Goal: Check status: Check status

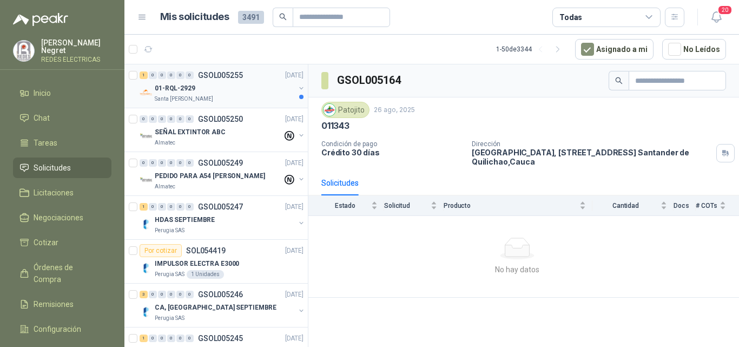
click at [245, 87] on div "01-RQL-2929" at bounding box center [225, 88] width 140 height 13
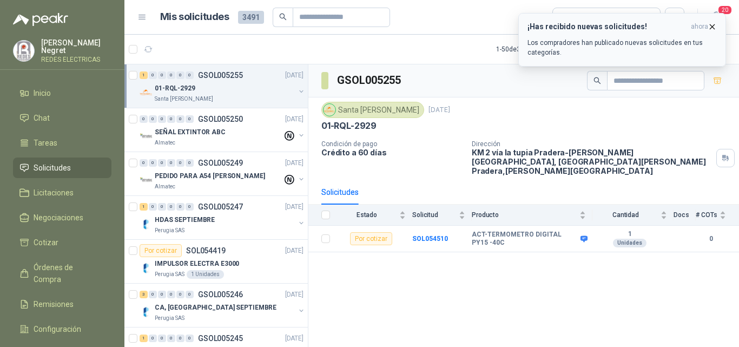
click at [712, 27] on icon "button" at bounding box center [712, 26] width 9 height 9
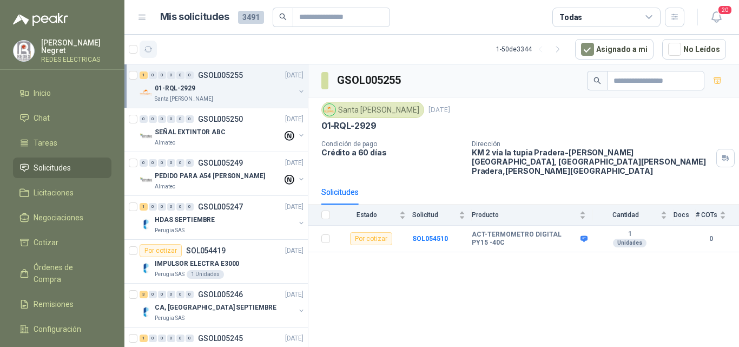
click at [149, 48] on icon "button" at bounding box center [148, 49] width 9 height 9
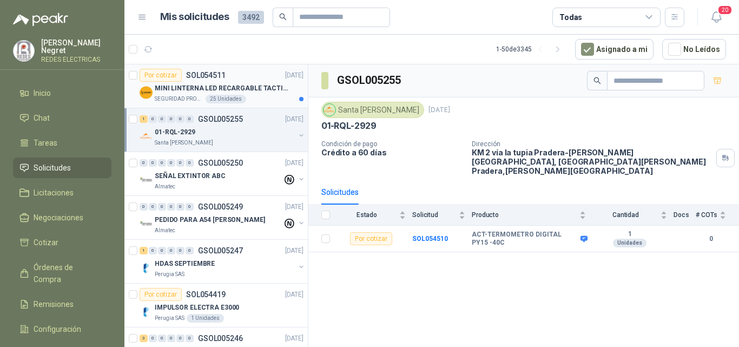
click at [263, 98] on div "SEGURIDAD PROVISER LTDA 25 Unidades" at bounding box center [229, 99] width 149 height 9
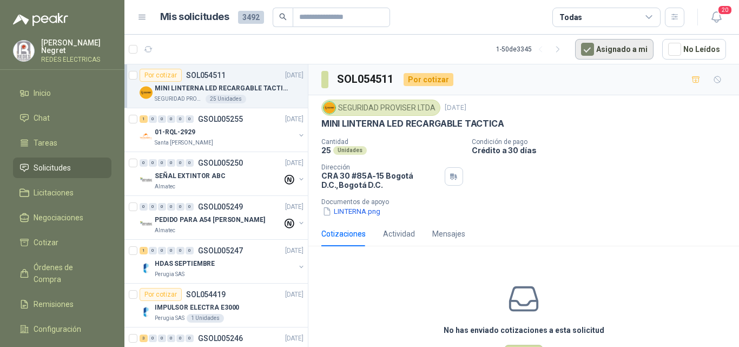
click at [604, 51] on button "Asignado a mi" at bounding box center [614, 49] width 78 height 21
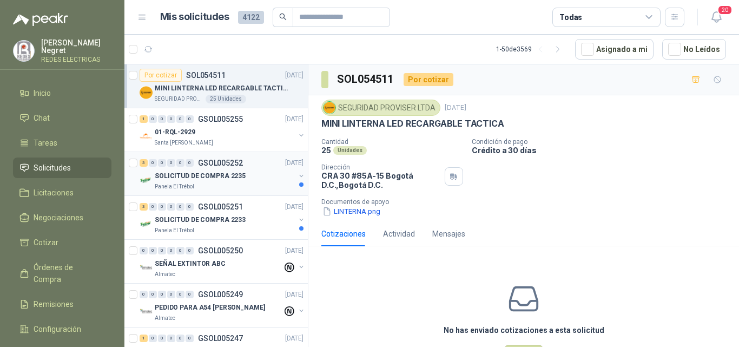
click at [245, 191] on div "3 0 0 0 0 0 GSOL005252 [DATE] SOLICITUD DE COMPRA 2235 Panela El Trébol" at bounding box center [215, 174] width 183 height 44
click at [267, 209] on div "3 0 0 0 0 0 GSOL005251 [DATE]" at bounding box center [223, 206] width 166 height 13
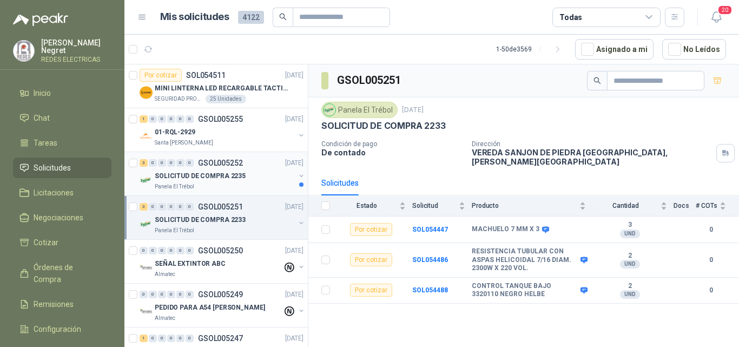
click at [262, 175] on div "SOLICITUD DE COMPRA 2235" at bounding box center [225, 175] width 140 height 13
